Goal: Information Seeking & Learning: Learn about a topic

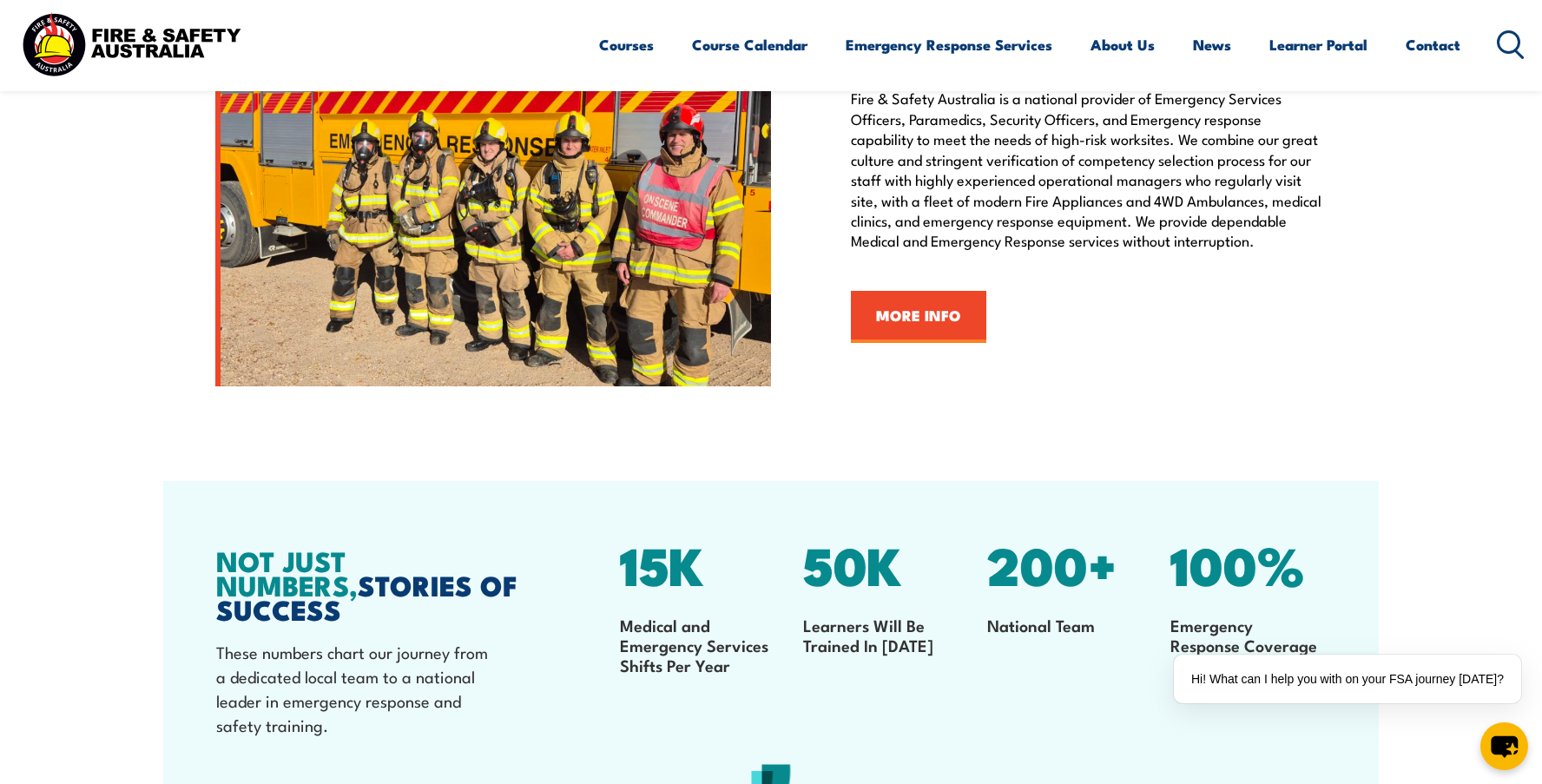
scroll to position [2258, 0]
click at [916, 317] on link "MORE INFO" at bounding box center [919, 316] width 135 height 52
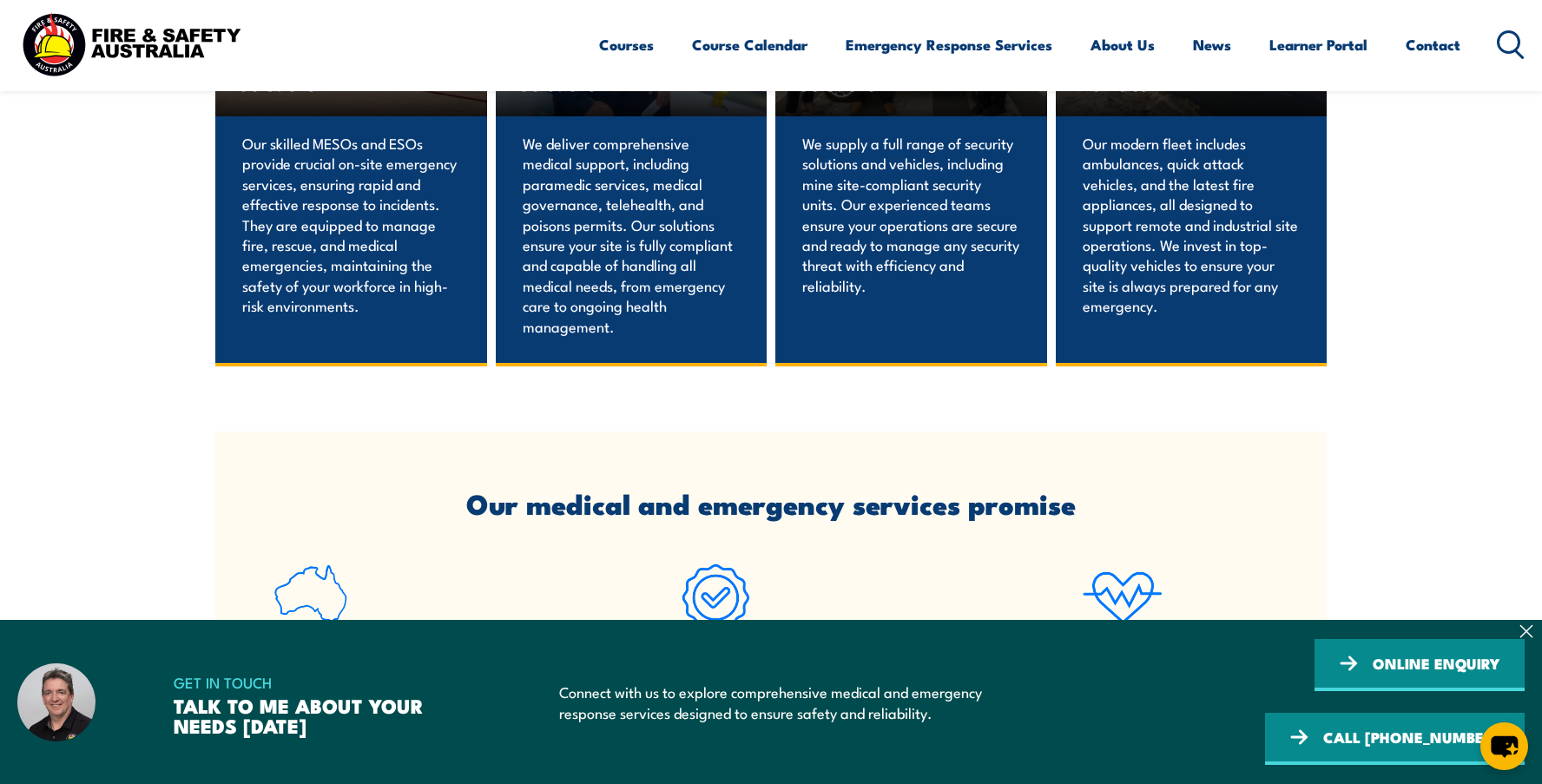
scroll to position [1389, 0]
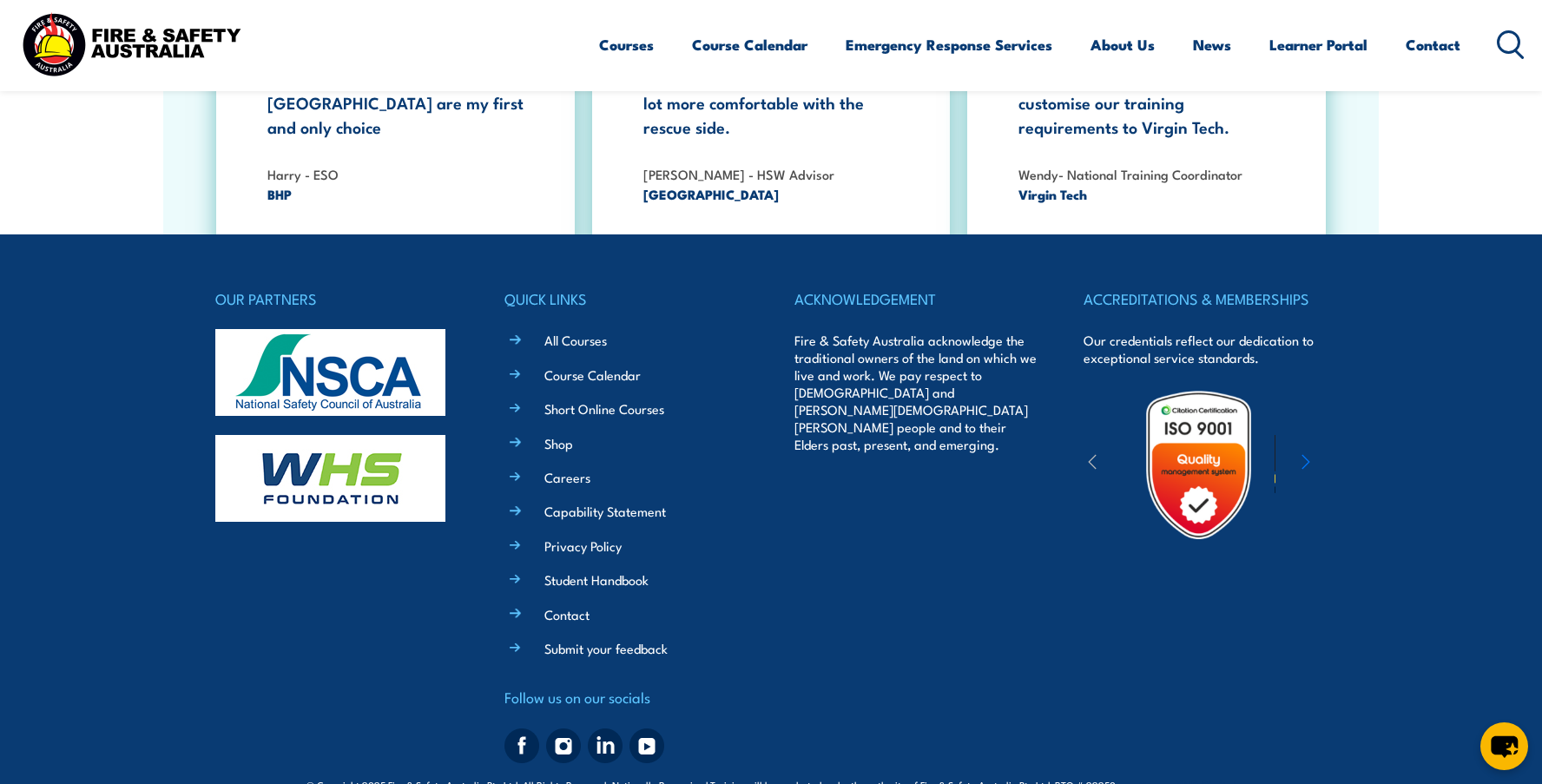
scroll to position [3198, 0]
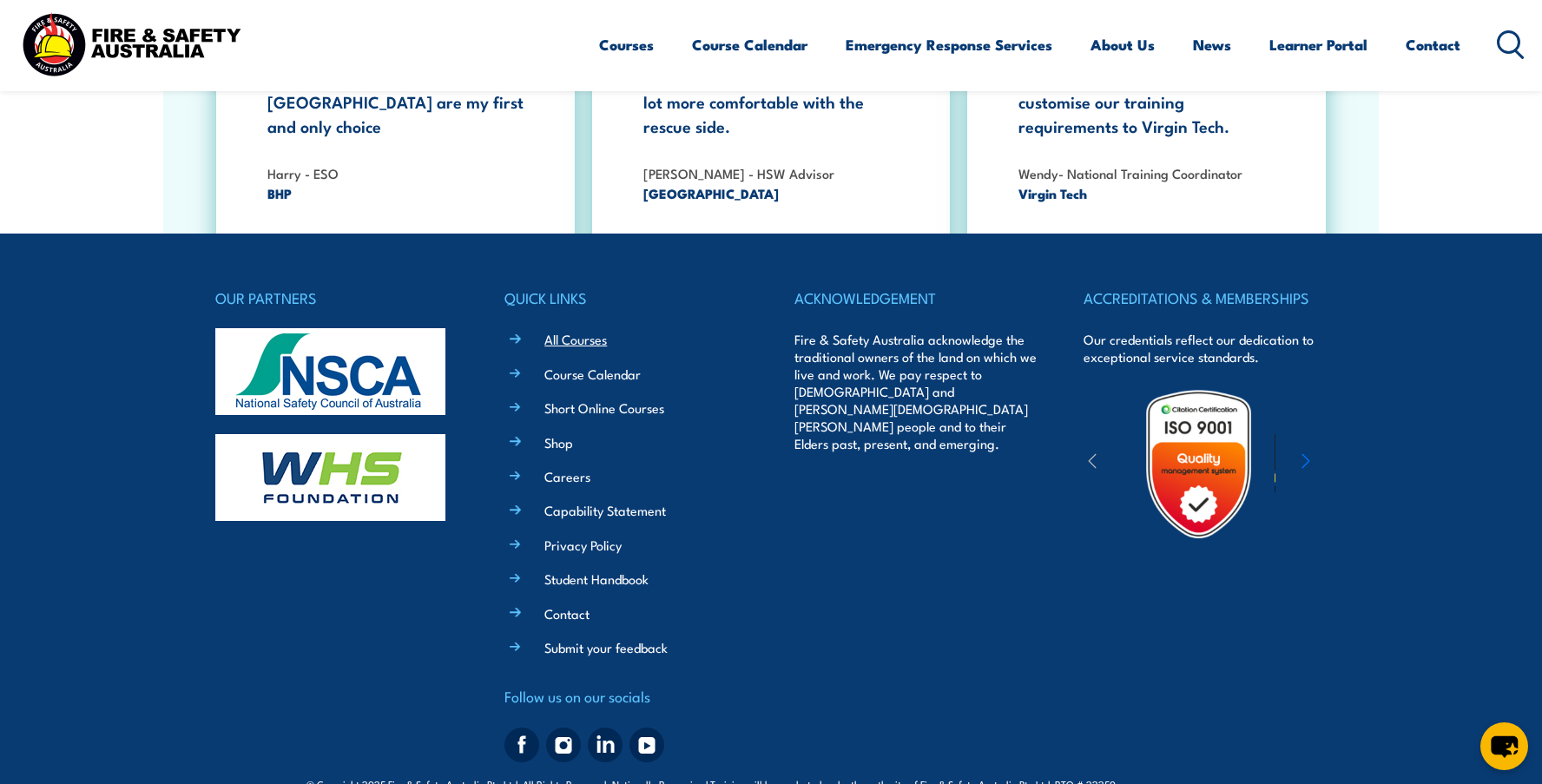
click at [564, 330] on link "All Courses" at bounding box center [576, 339] width 63 height 18
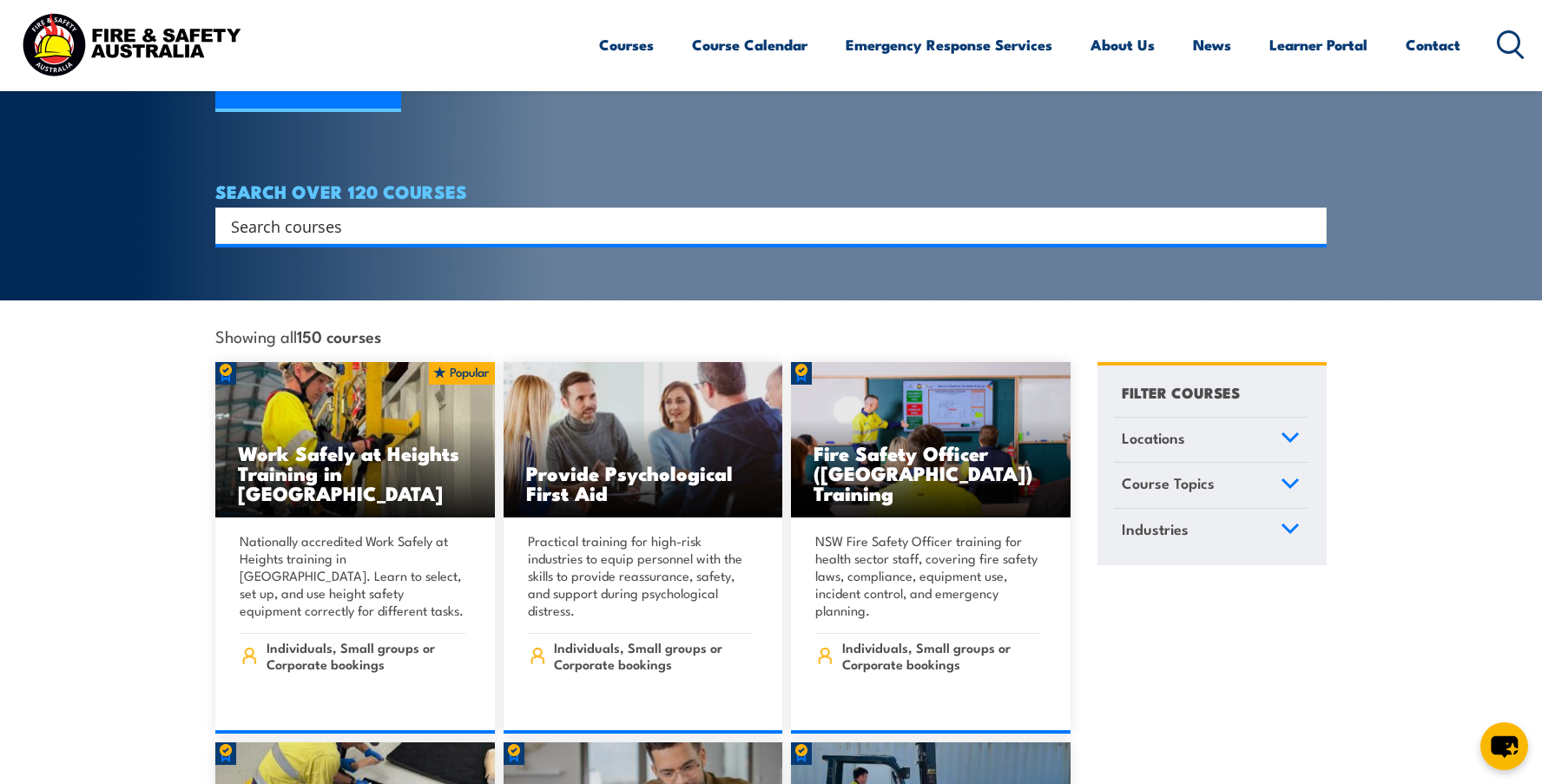
scroll to position [260, 0]
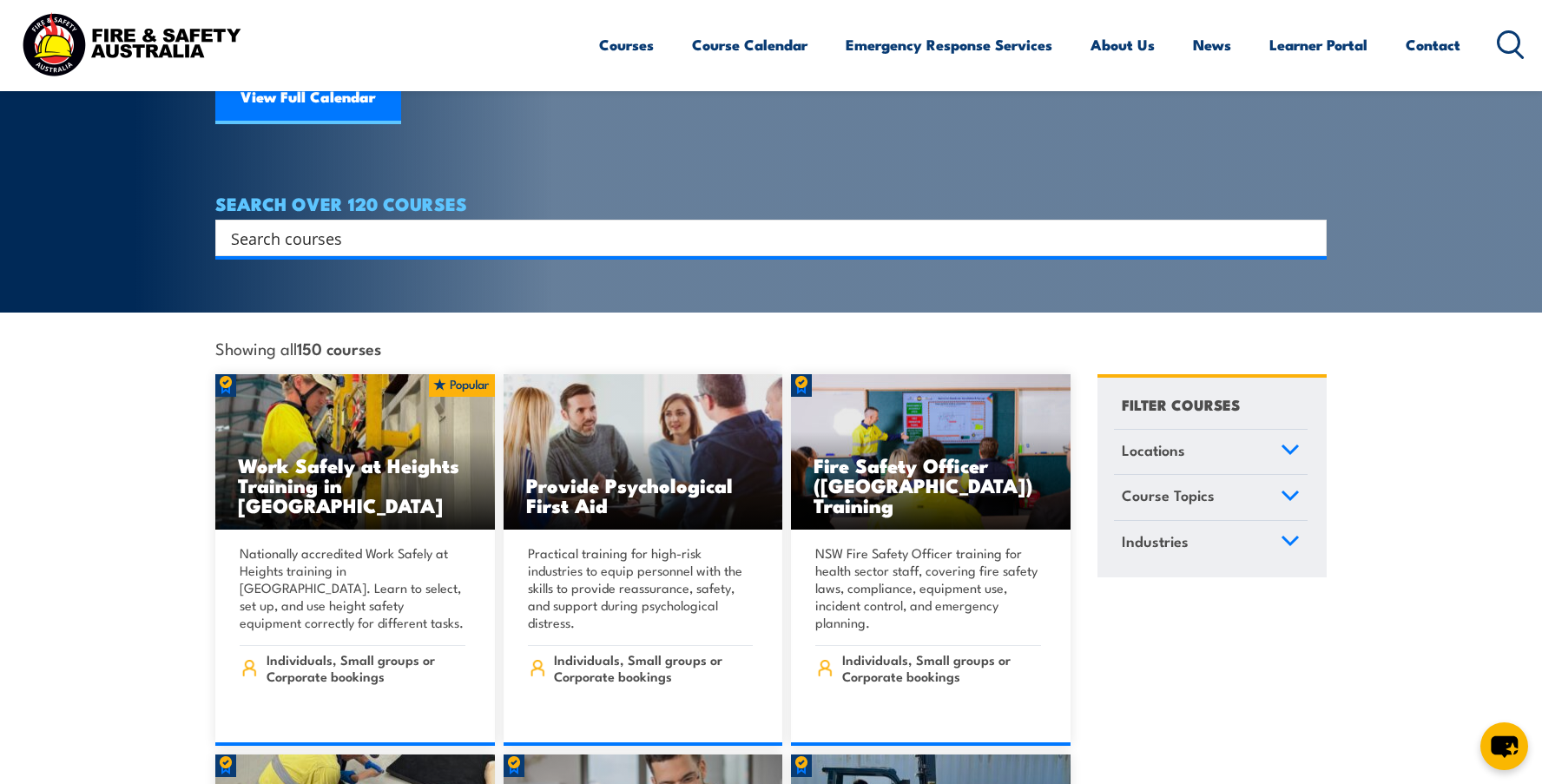
click at [902, 225] on input "Search input" at bounding box center [760, 238] width 1057 height 26
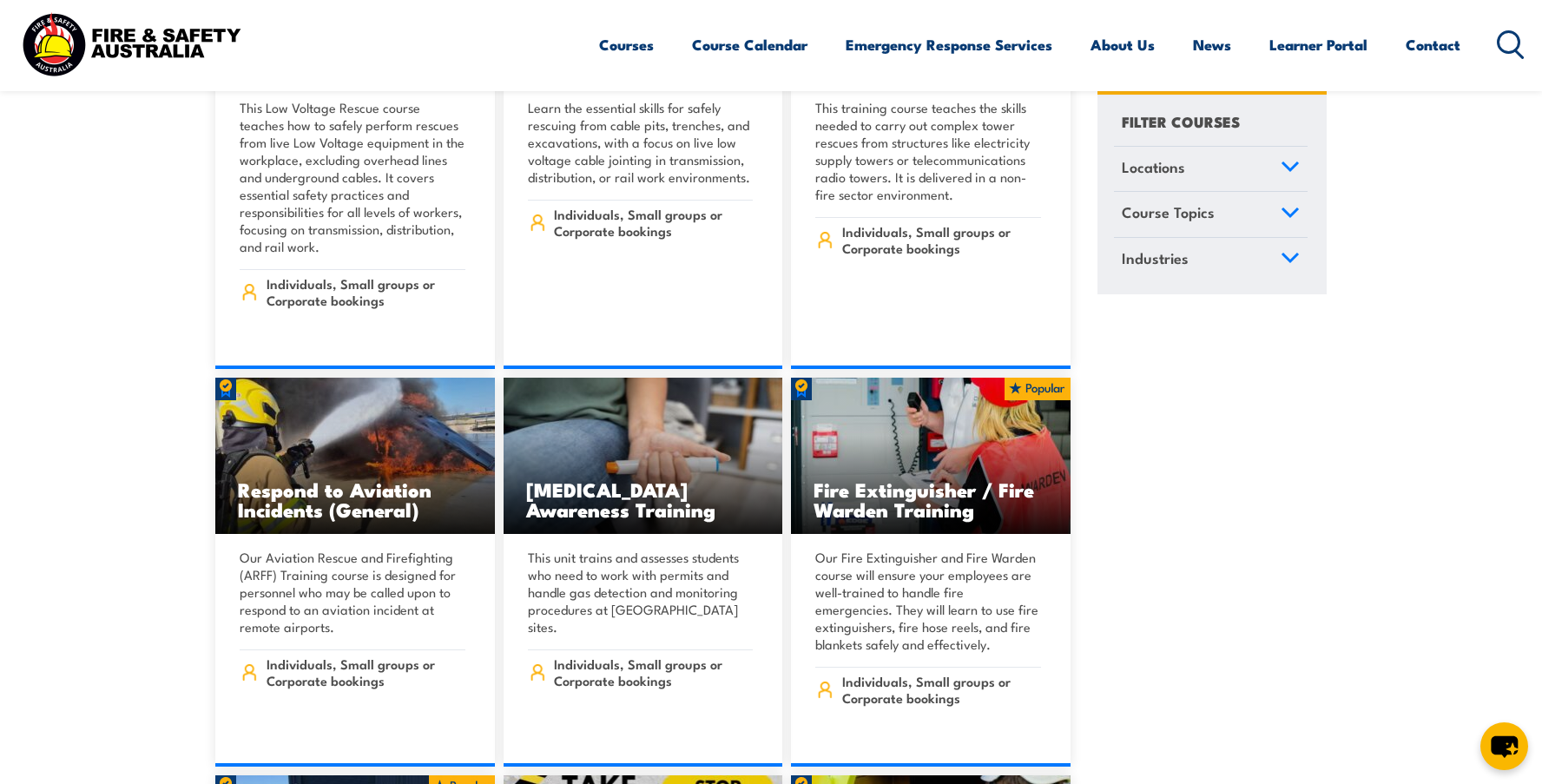
scroll to position [6252, 0]
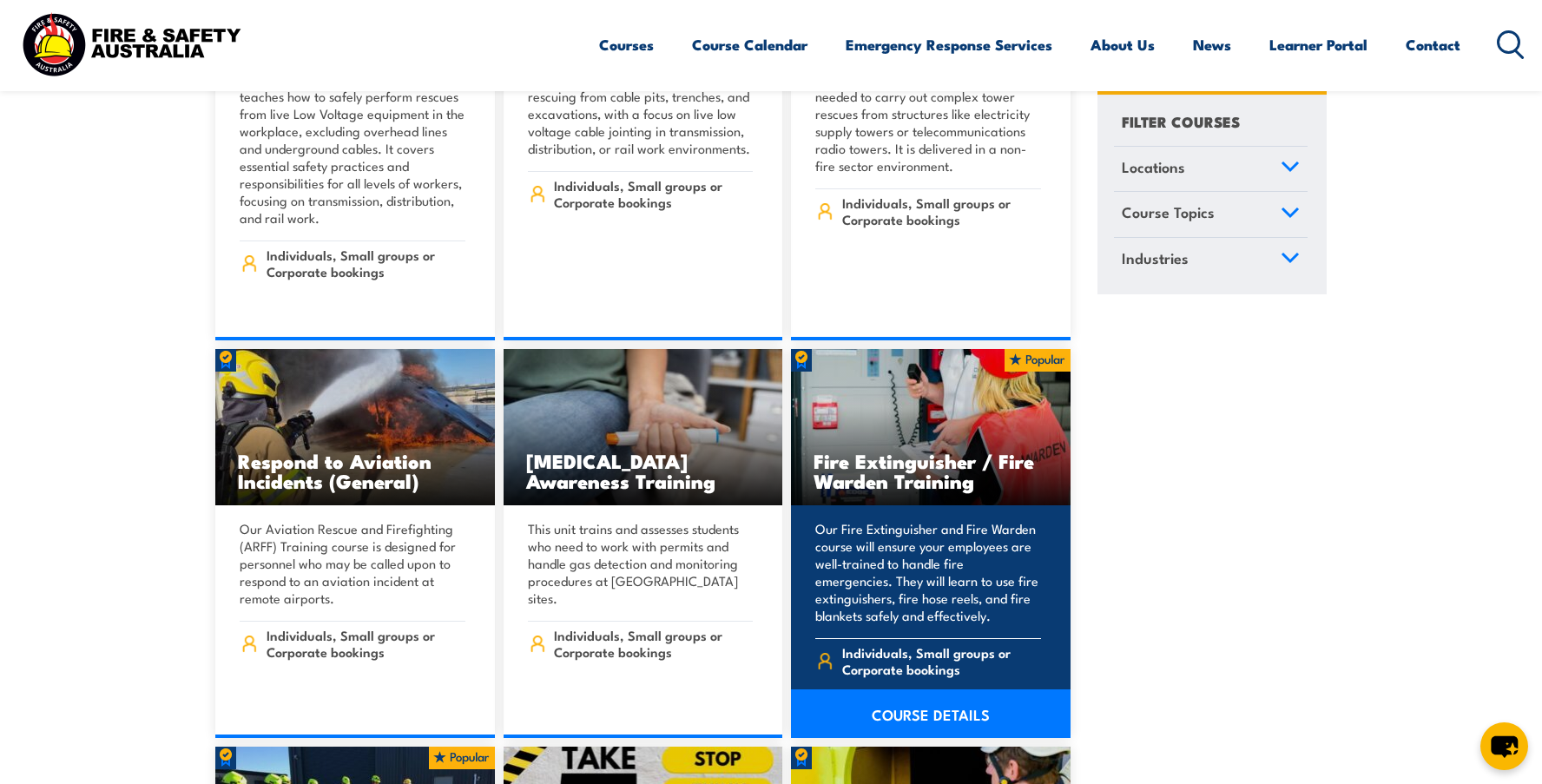
click at [895, 408] on img at bounding box center [931, 427] width 279 height 156
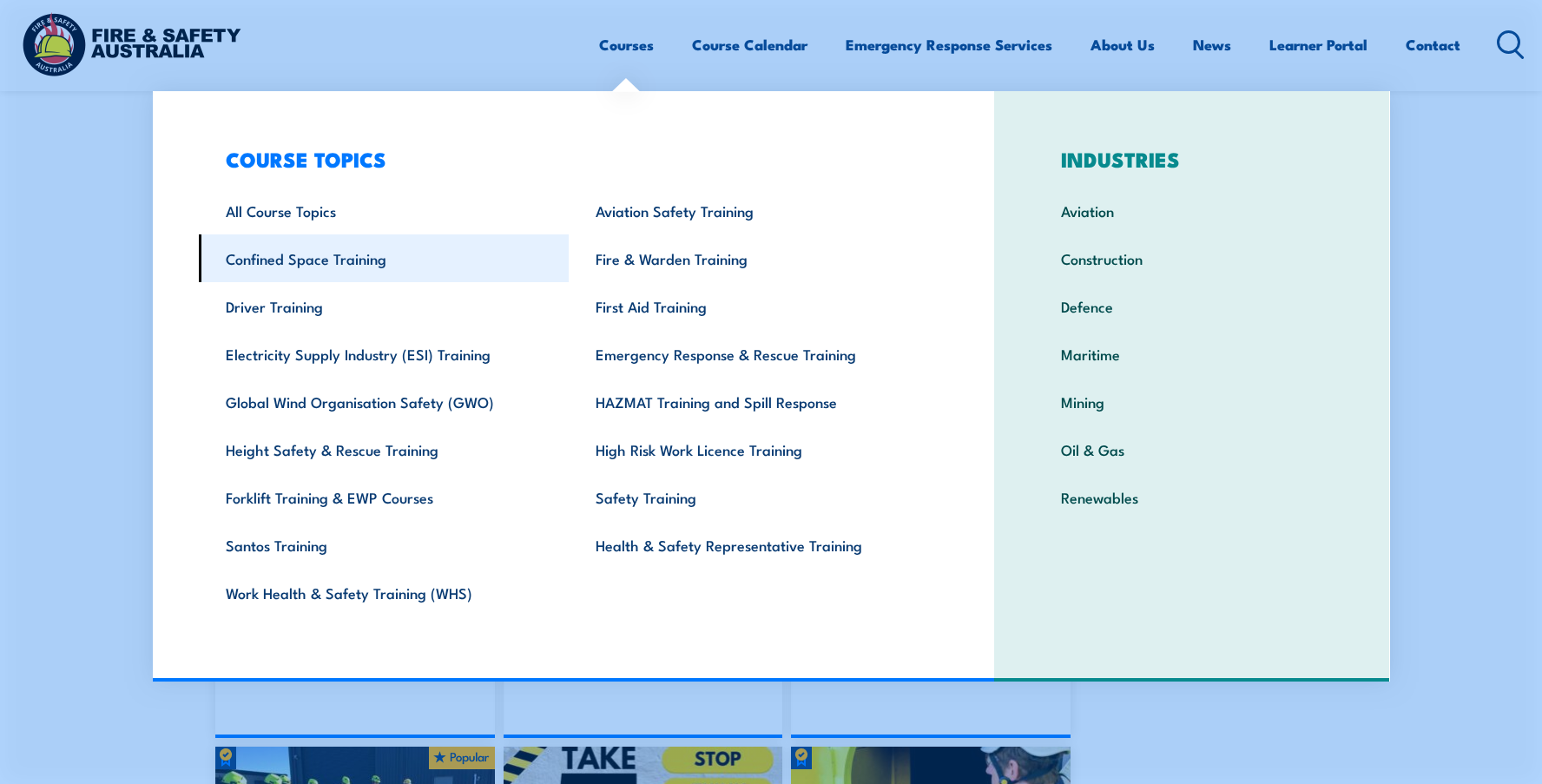
scroll to position [6252, 0]
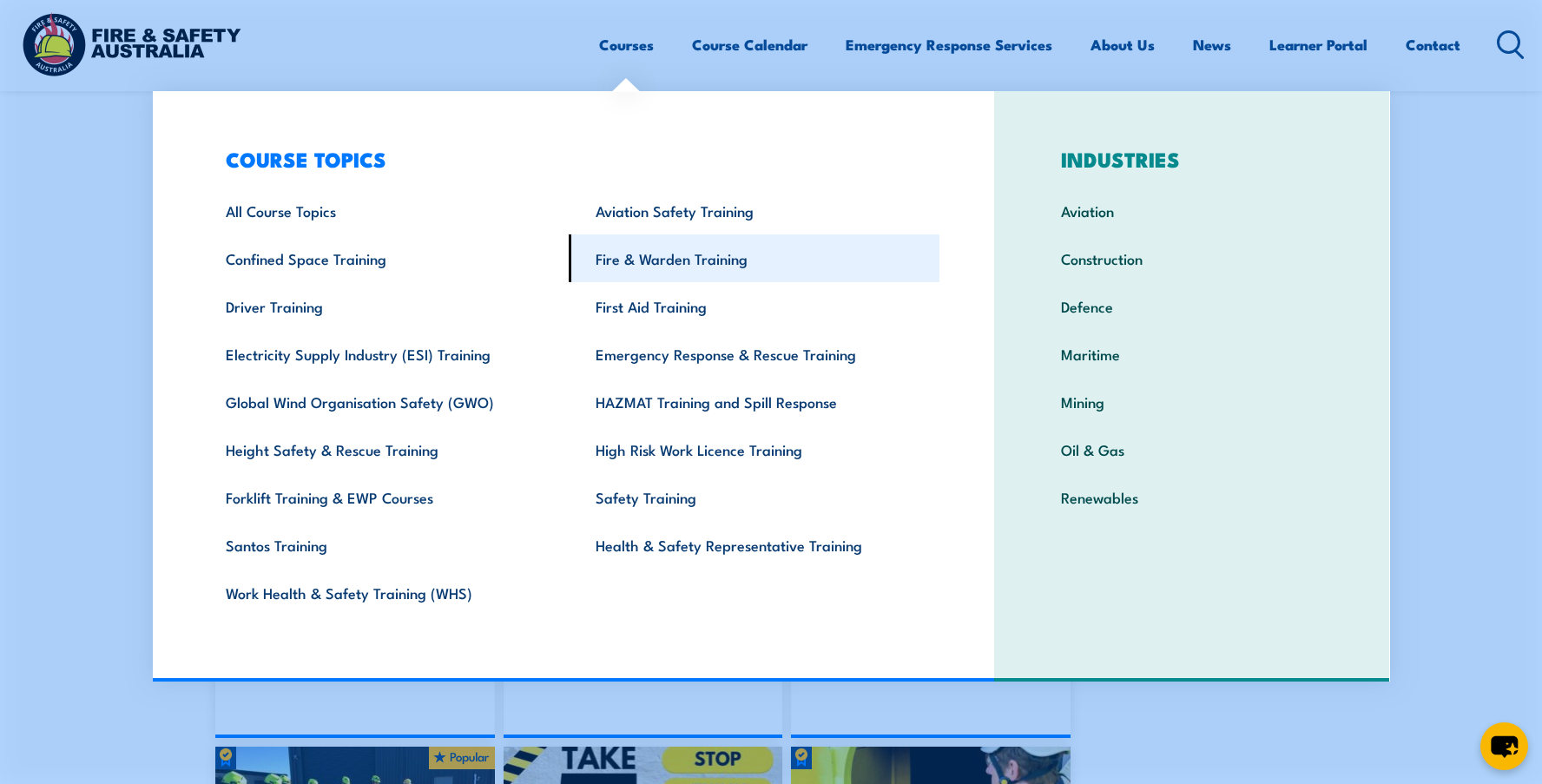
click at [664, 257] on link "Fire & Warden Training" at bounding box center [754, 258] width 371 height 48
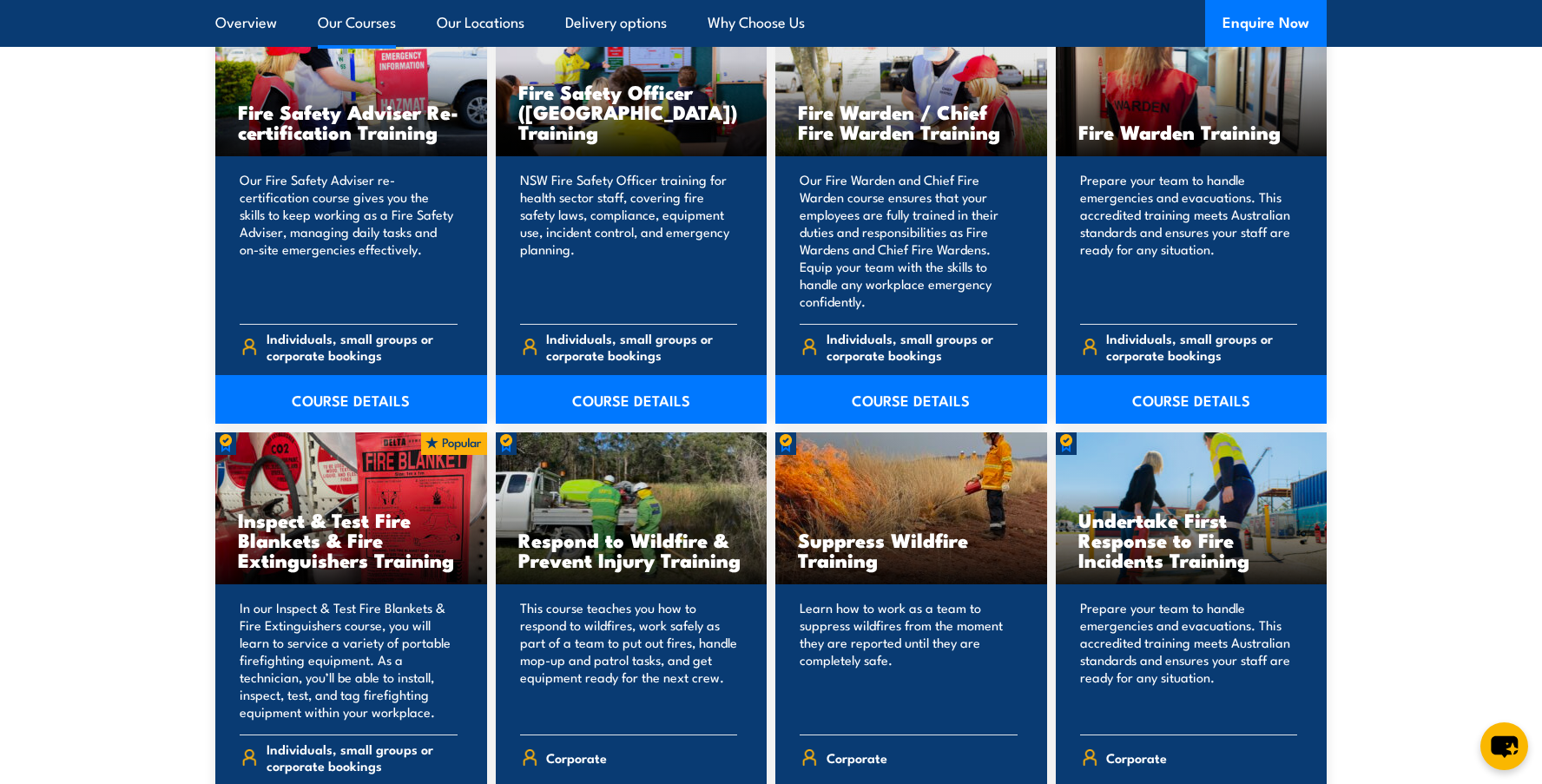
scroll to position [2258, 0]
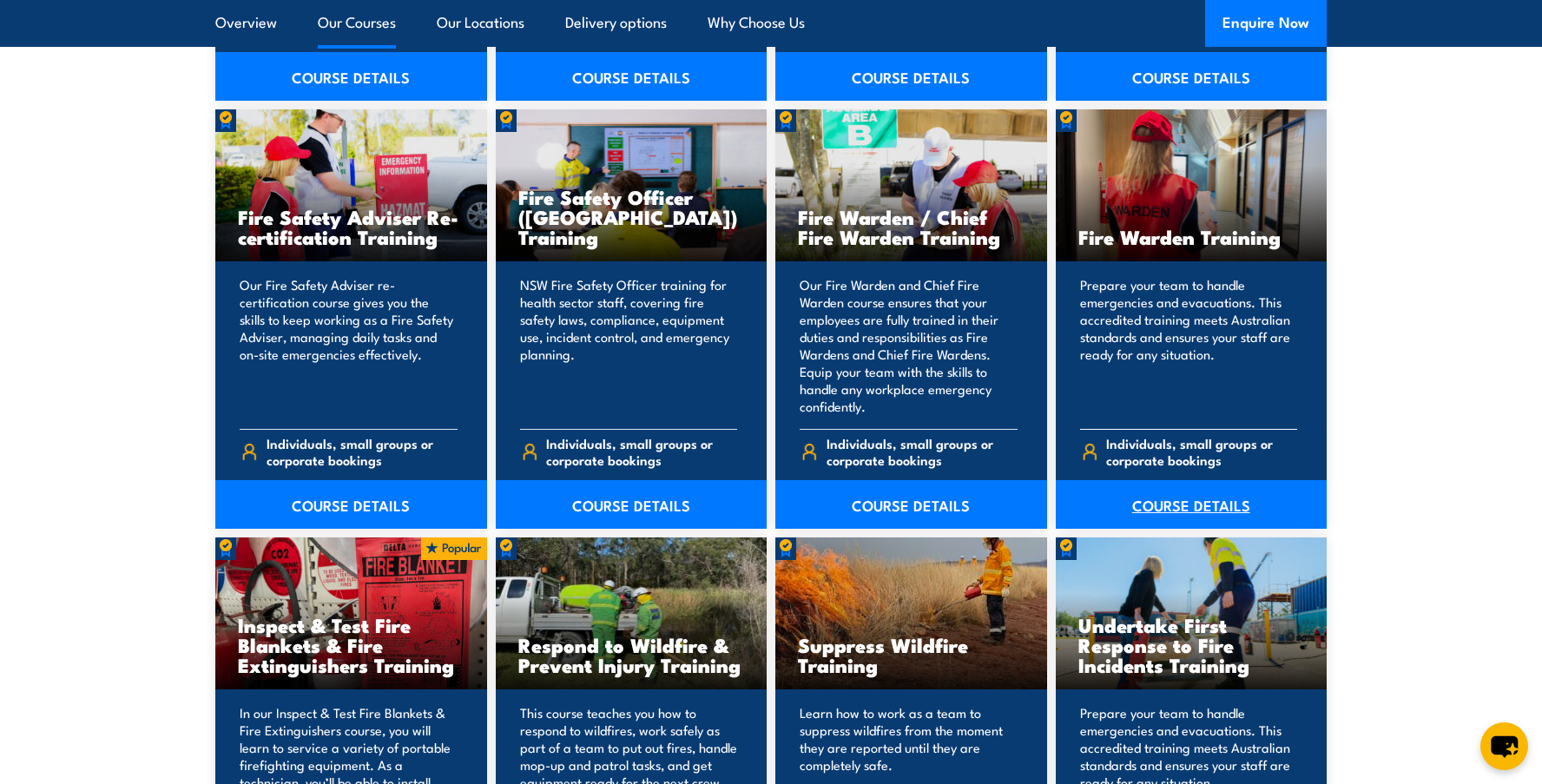
click at [1176, 503] on link "COURSE DETAILS" at bounding box center [1191, 505] width 272 height 49
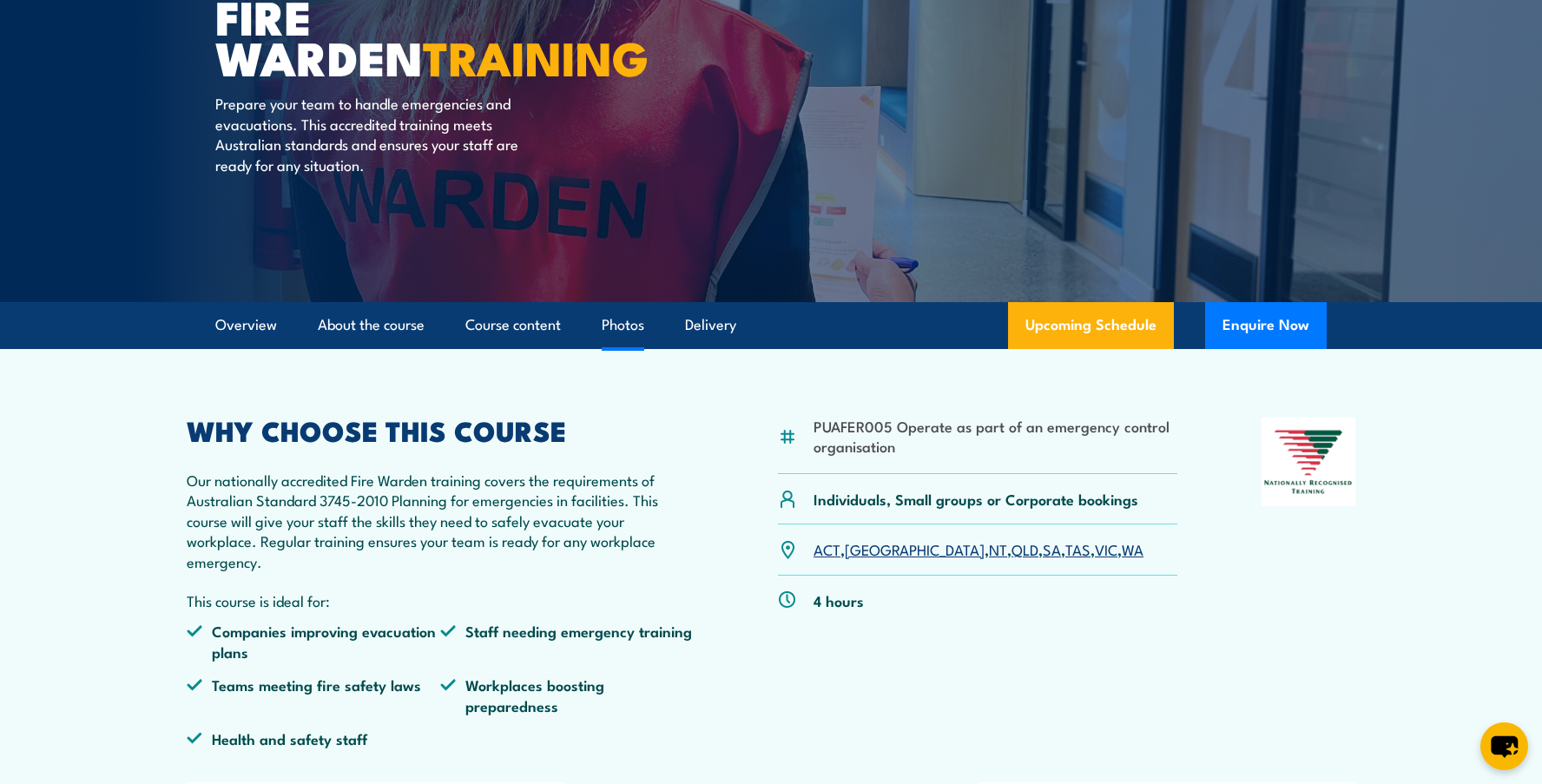
scroll to position [174, 0]
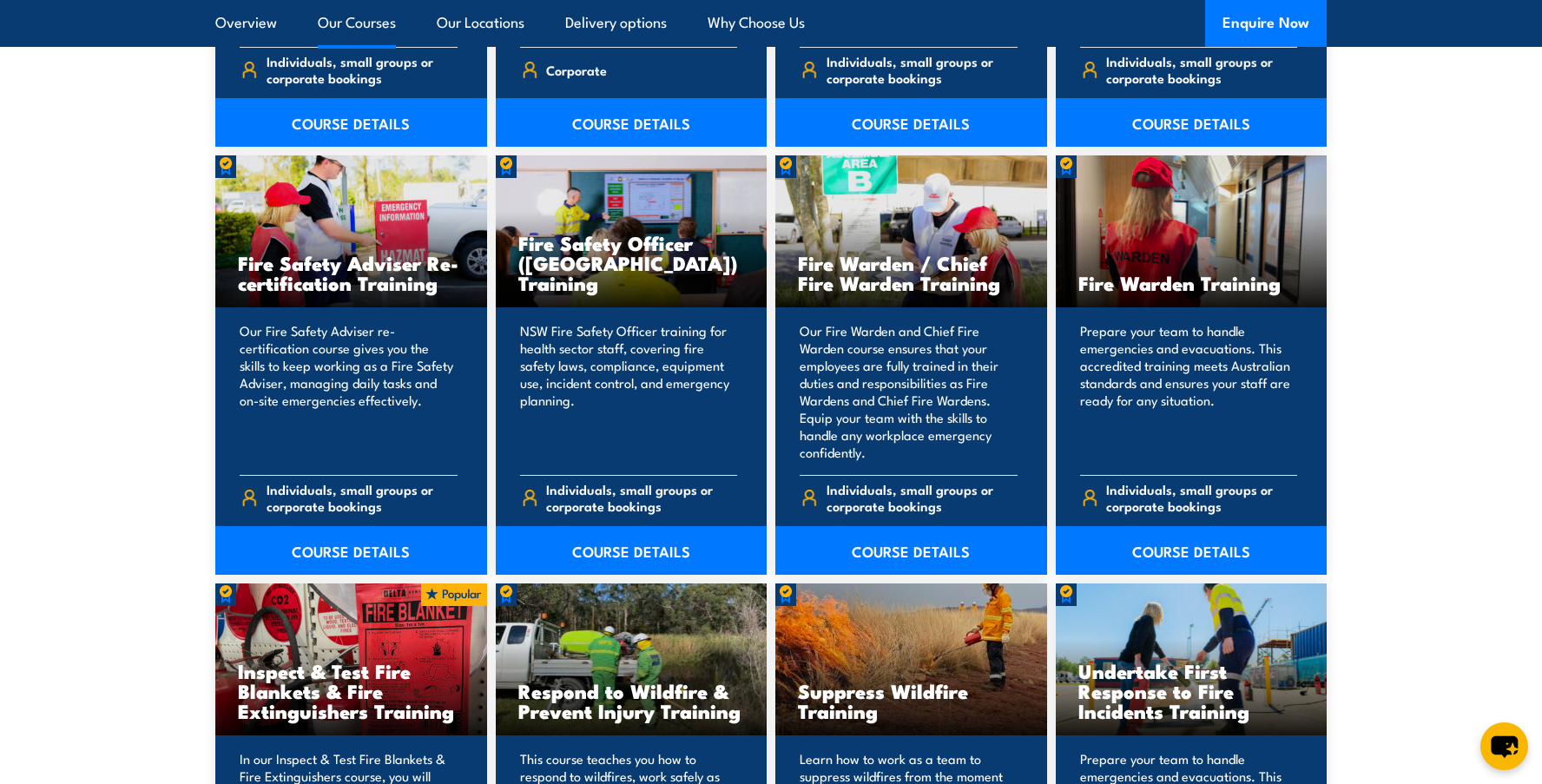
scroll to position [2170, 0]
